Goal: Task Accomplishment & Management: Manage account settings

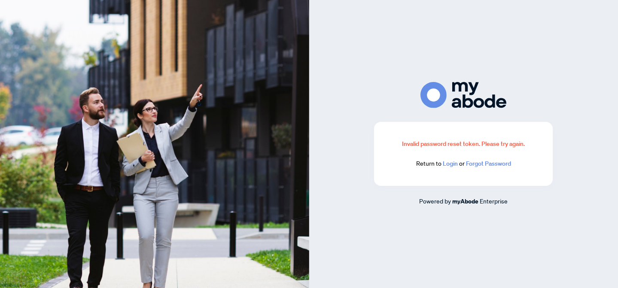
click at [445, 165] on link "Login" at bounding box center [450, 164] width 15 height 8
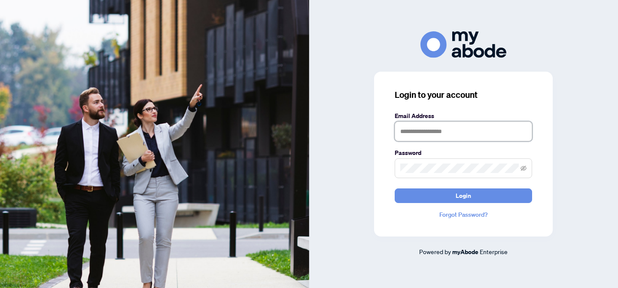
type input "**********"
click at [464, 196] on button "Login" at bounding box center [464, 196] width 138 height 15
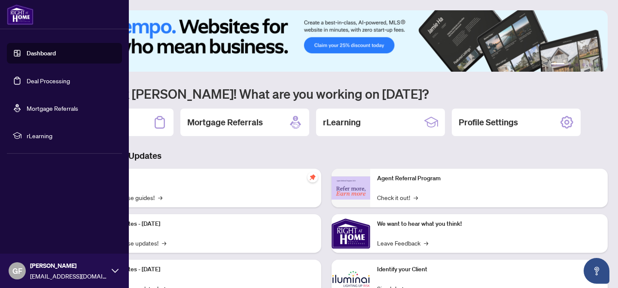
click at [40, 85] on link "Deal Processing" at bounding box center [48, 81] width 43 height 8
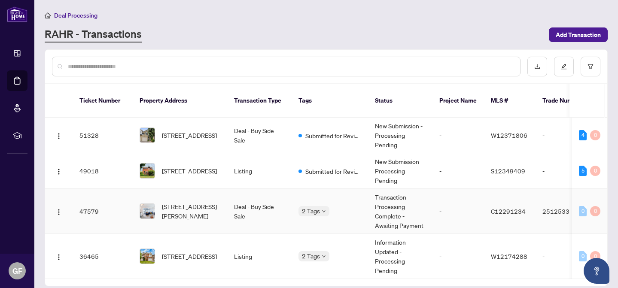
scroll to position [31, 0]
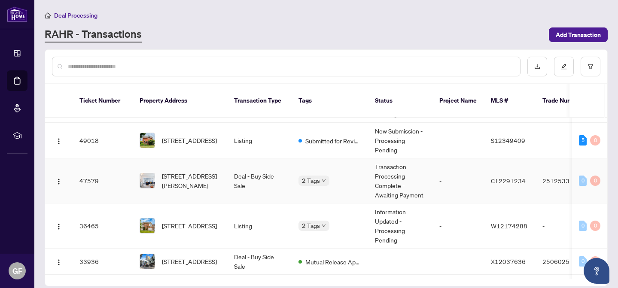
click at [318, 171] on body "Dashboard Deal Processing Mortgage Referrals rLearning GF [PERSON_NAME] [EMAIL_…" at bounding box center [309, 144] width 618 height 288
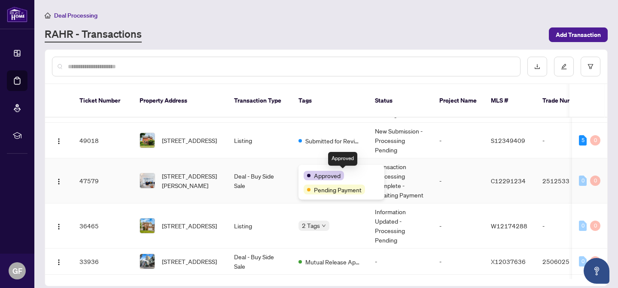
click at [323, 172] on span "Approved" at bounding box center [327, 175] width 27 height 9
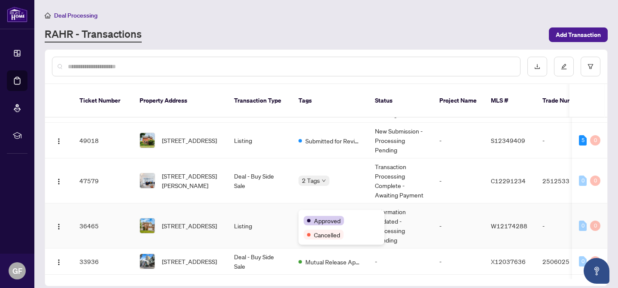
click at [321, 217] on div "Approved Cancelled" at bounding box center [342, 227] width 86 height 35
click at [323, 204] on td "2 Tags" at bounding box center [330, 226] width 76 height 45
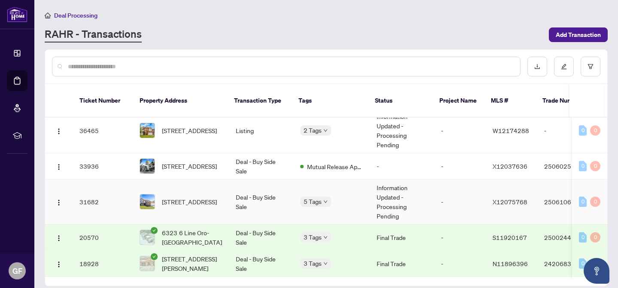
scroll to position [128, 0]
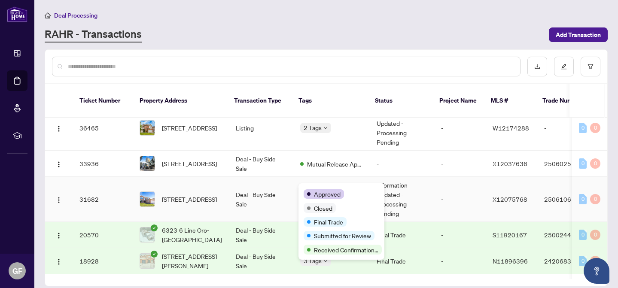
click at [322, 188] on div "Approved Closed Final Trade Submitted for Review Received Confirmation of Closi…" at bounding box center [342, 221] width 86 height 76
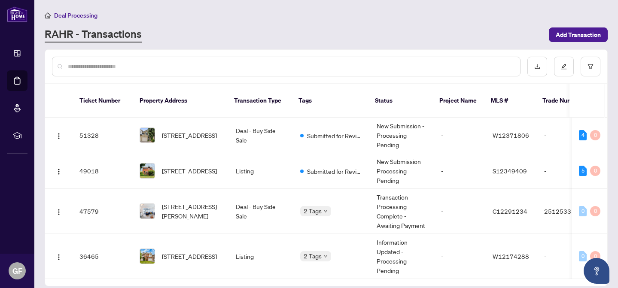
scroll to position [0, 0]
